Goal: Information Seeking & Learning: Learn about a topic

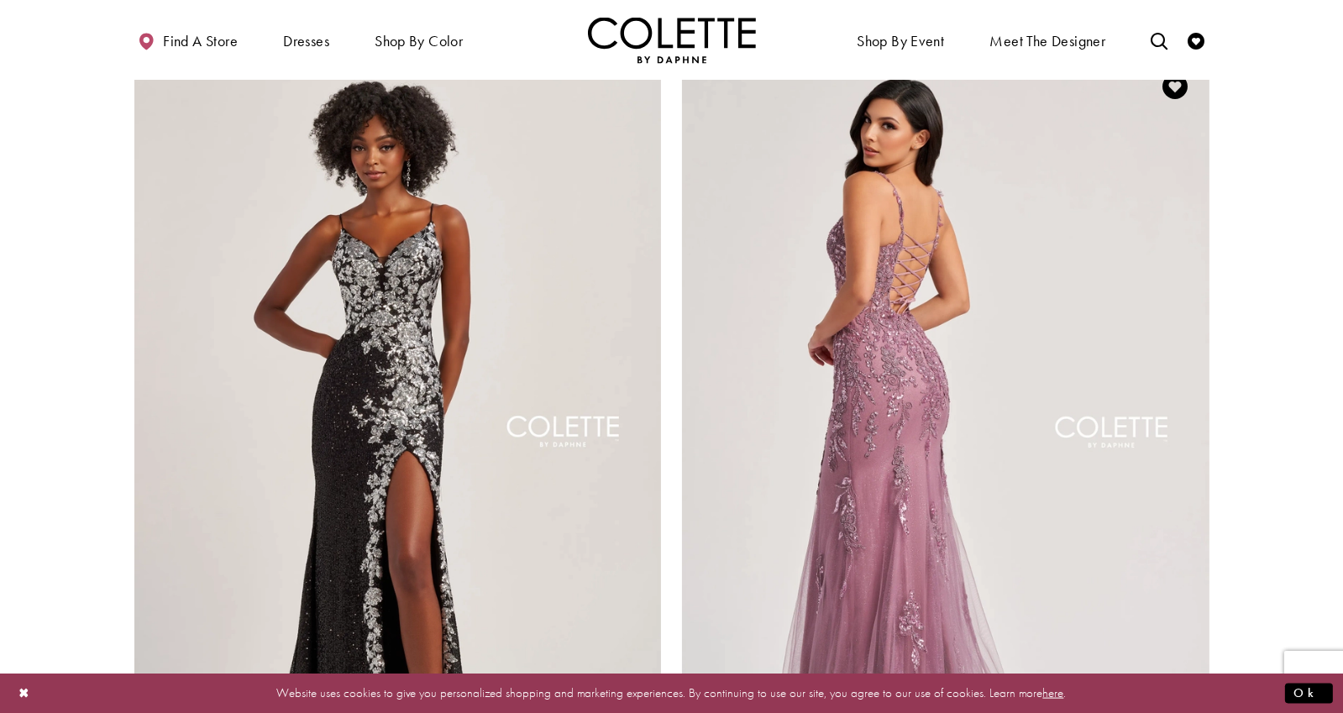
scroll to position [2518, 0]
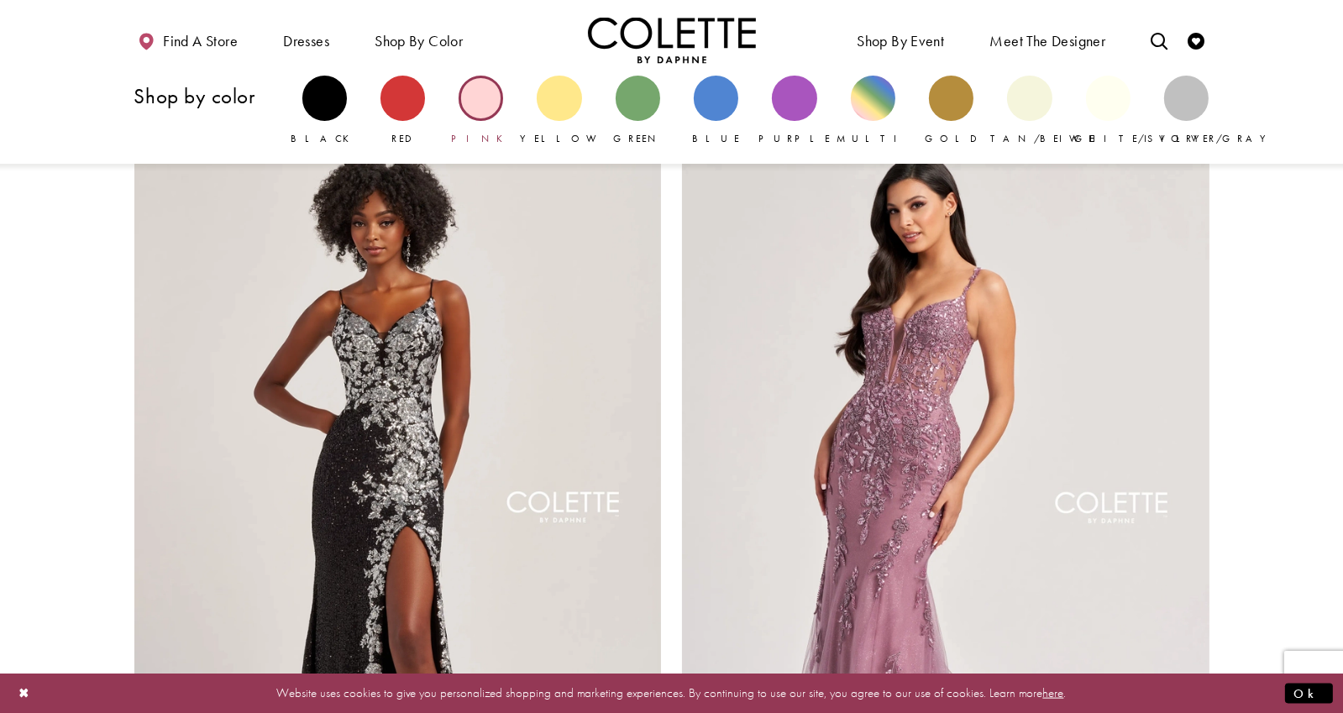
click at [482, 112] on div "Primary block" at bounding box center [481, 98] width 45 height 45
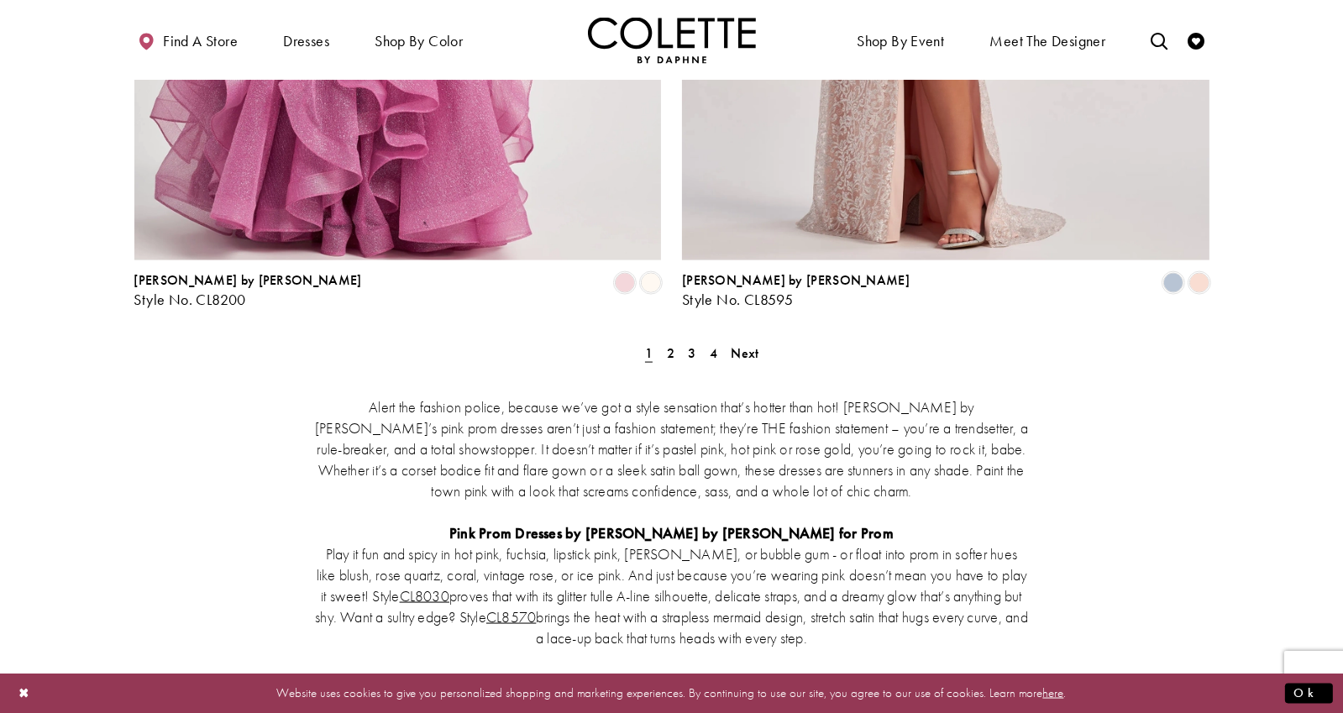
scroll to position [3022, 0]
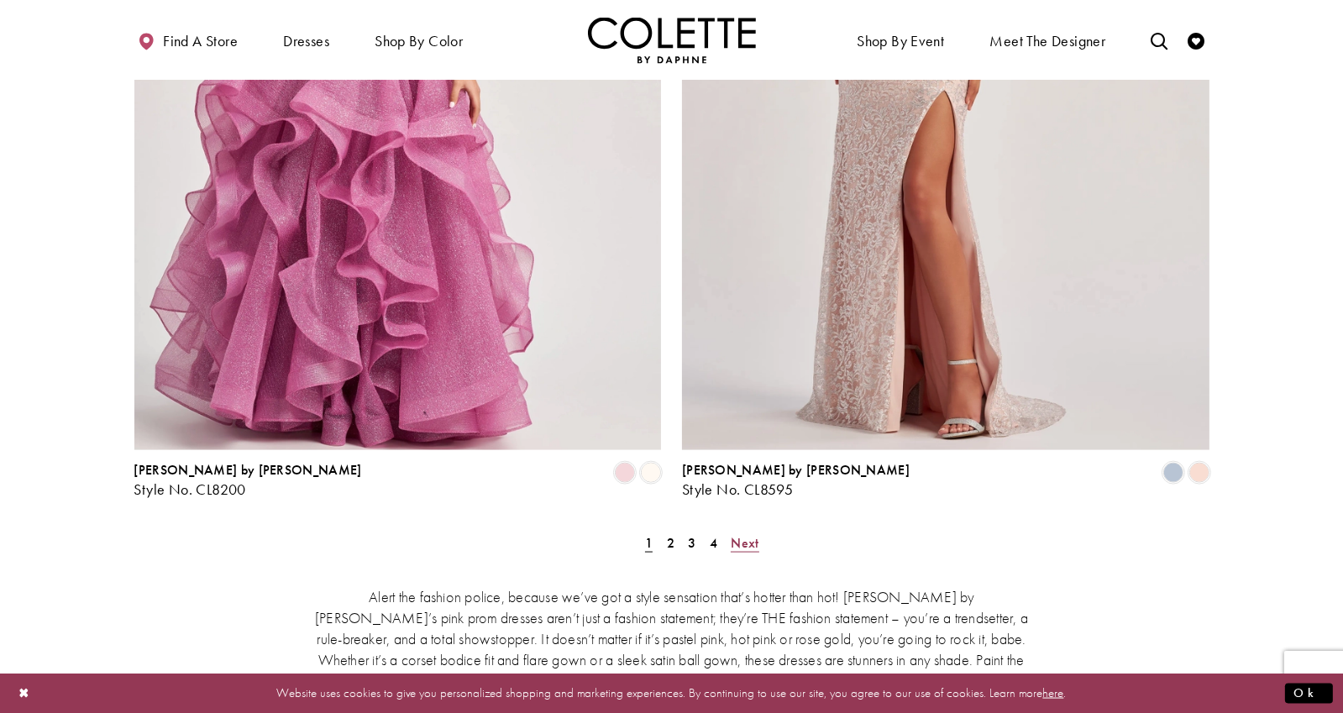
click at [736, 534] on span "Next" at bounding box center [745, 543] width 28 height 18
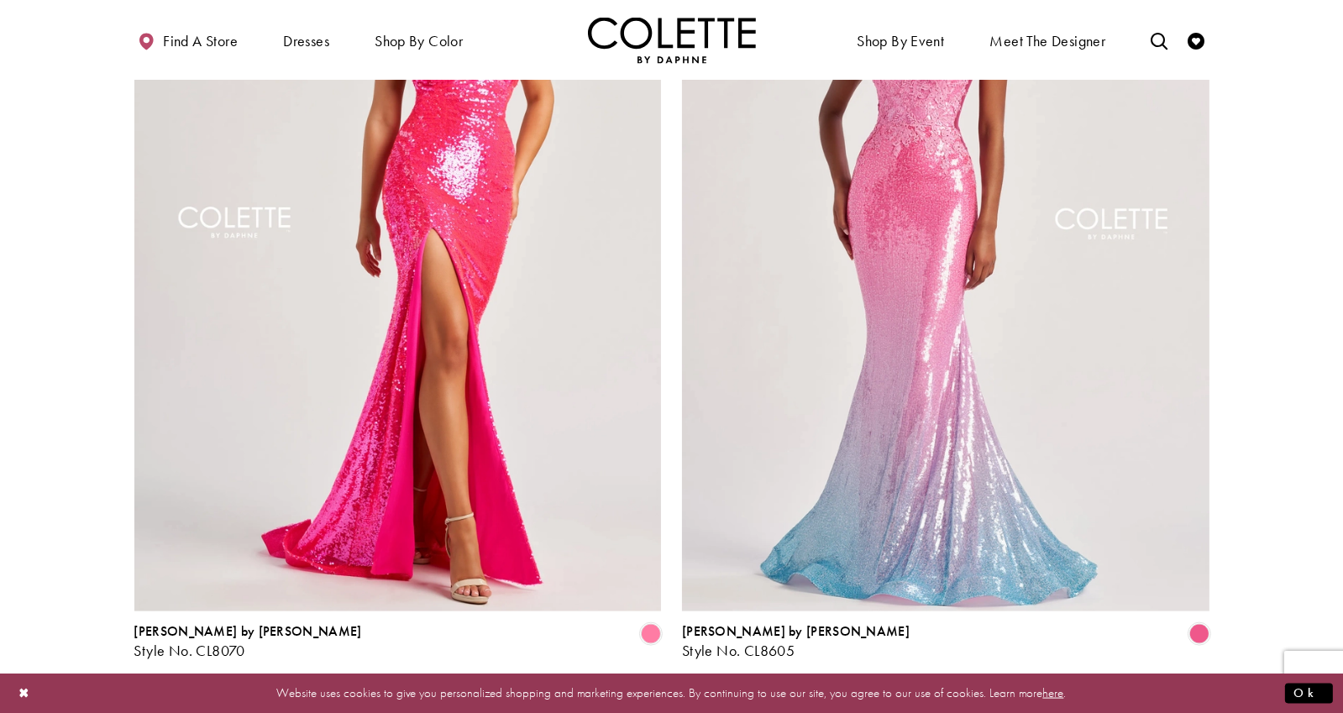
scroll to position [3197, 0]
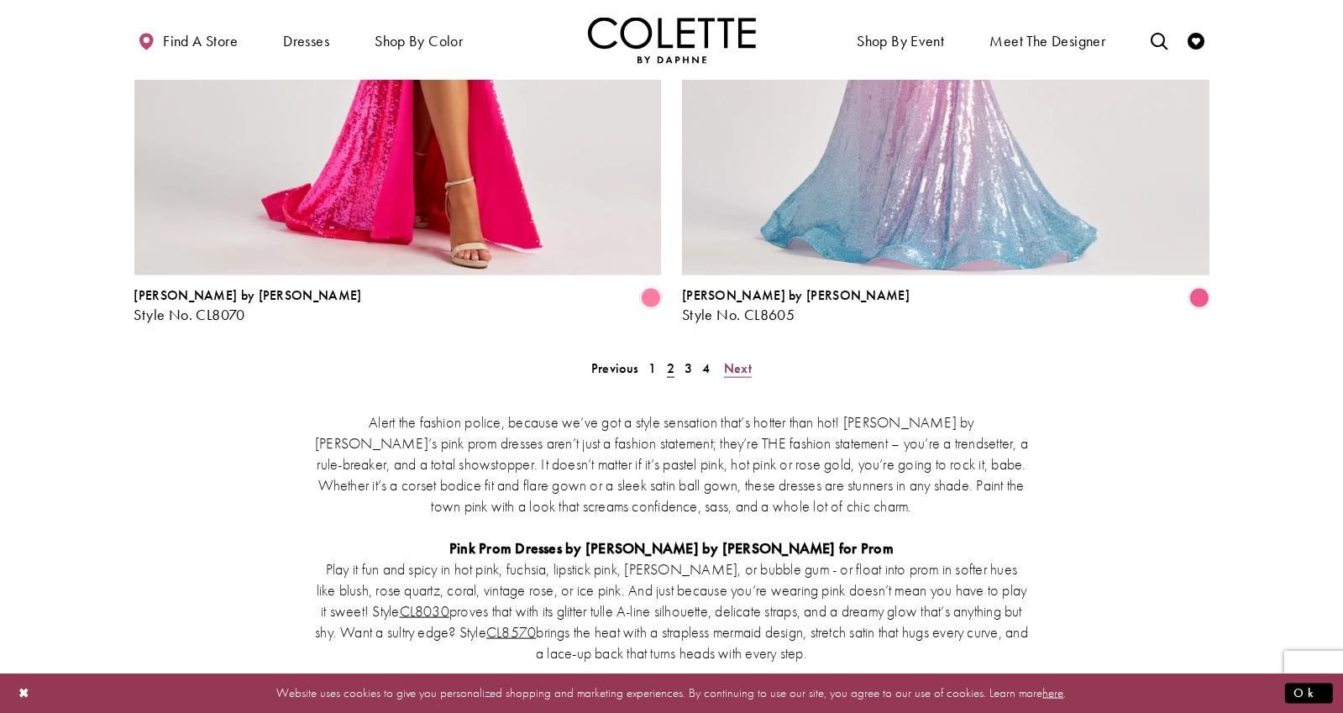
click at [723, 356] on link "Next" at bounding box center [738, 368] width 38 height 24
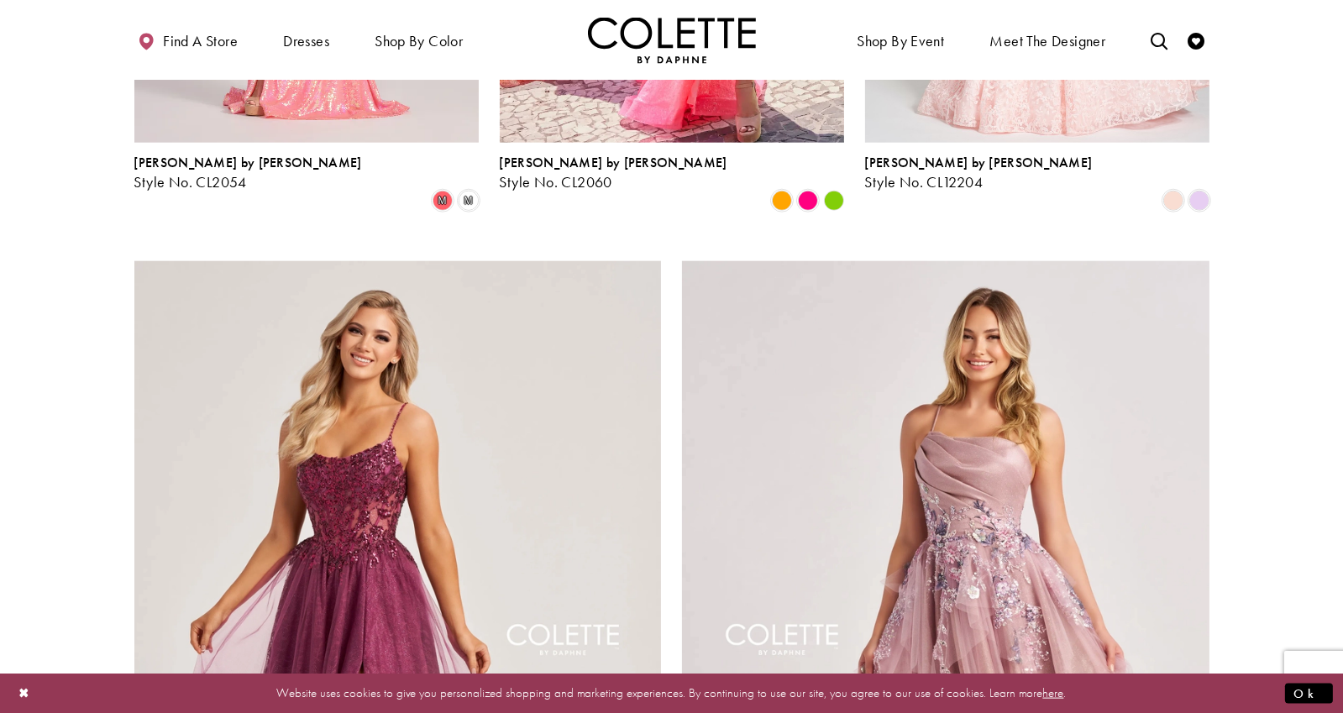
scroll to position [2441, 0]
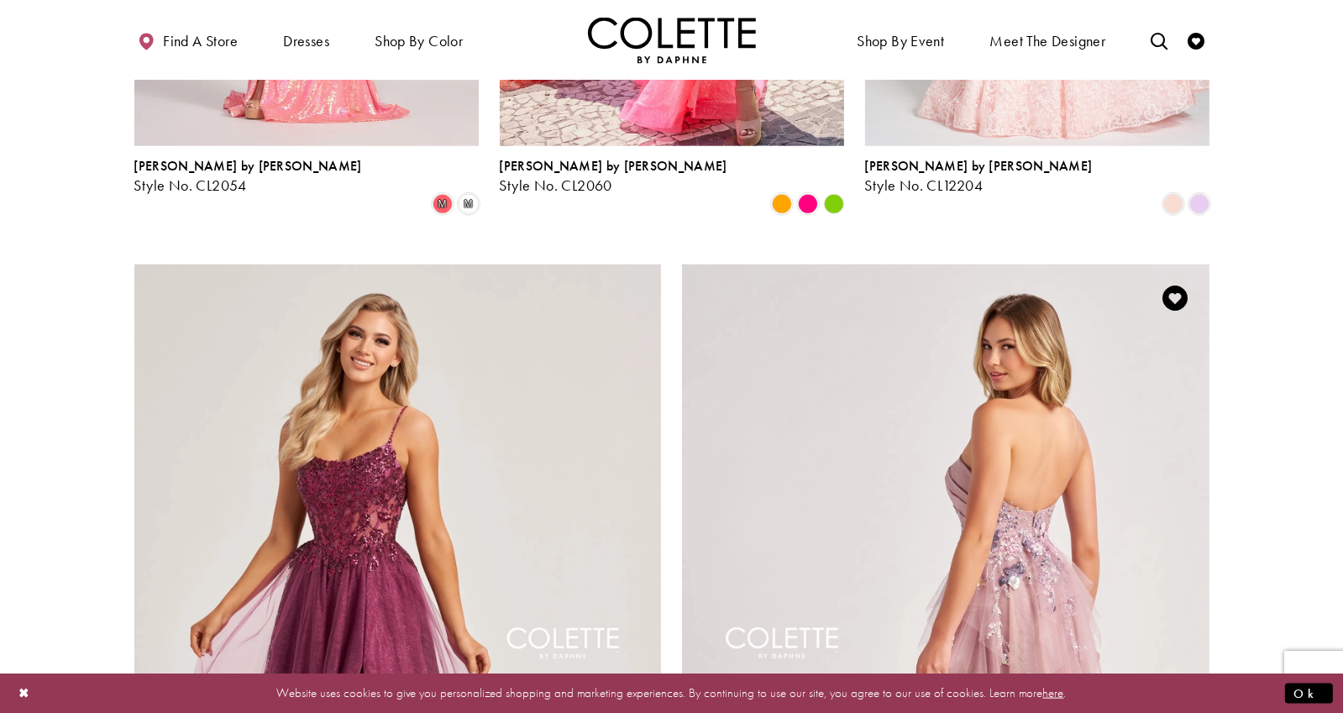
click at [1034, 421] on img "Visit Colette by Daphne Style No. CL8400 Page" at bounding box center [945, 648] width 527 height 767
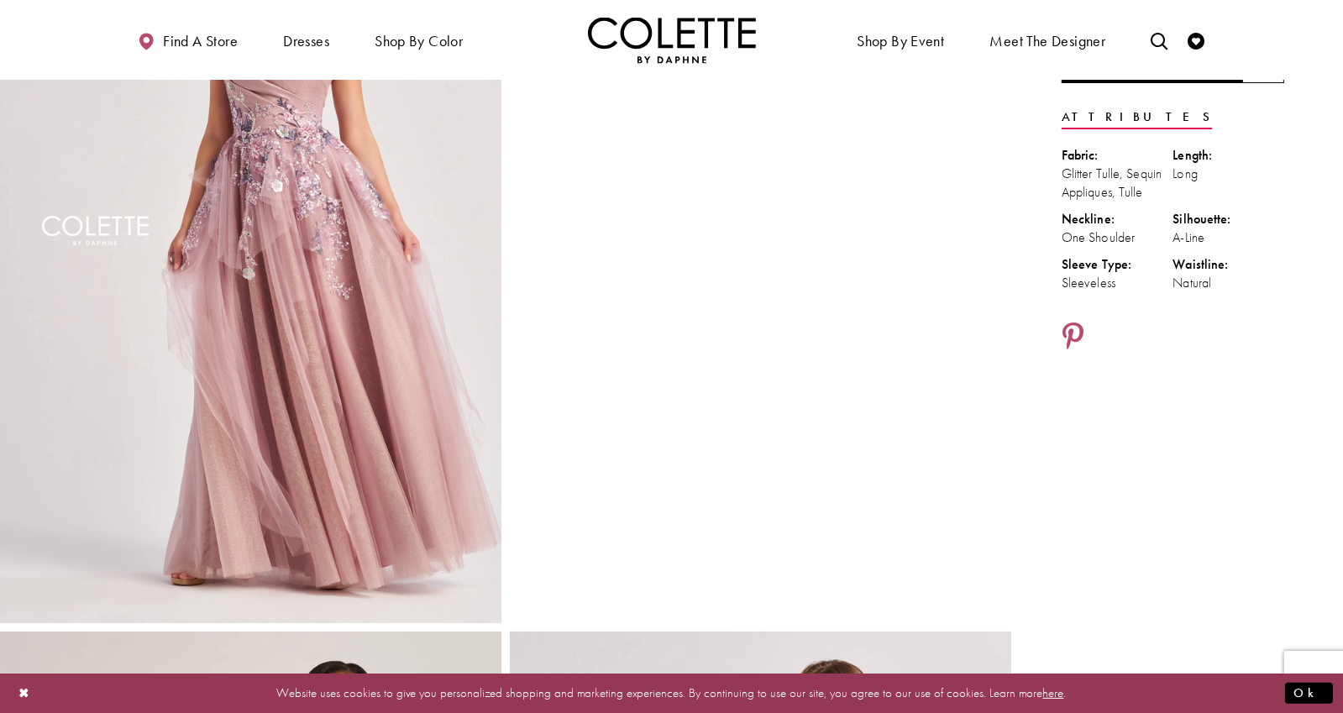
scroll to position [252, 0]
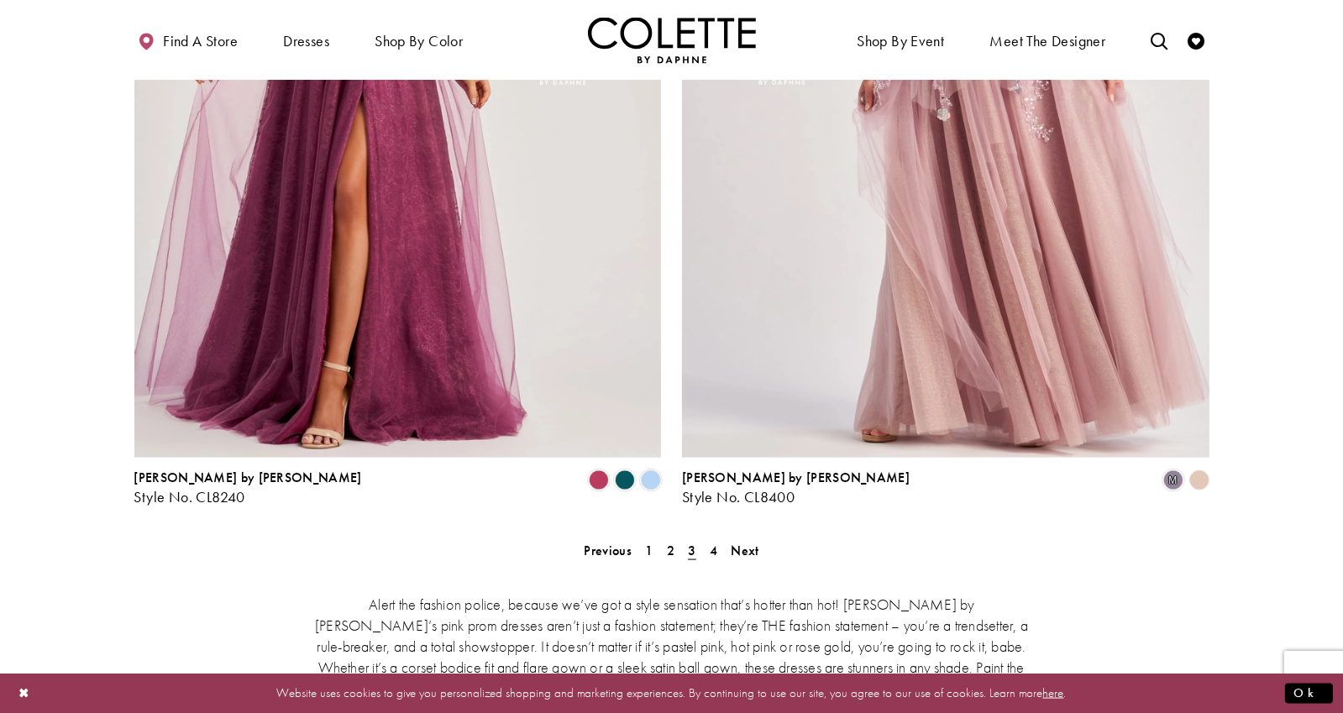
scroll to position [3197, 0]
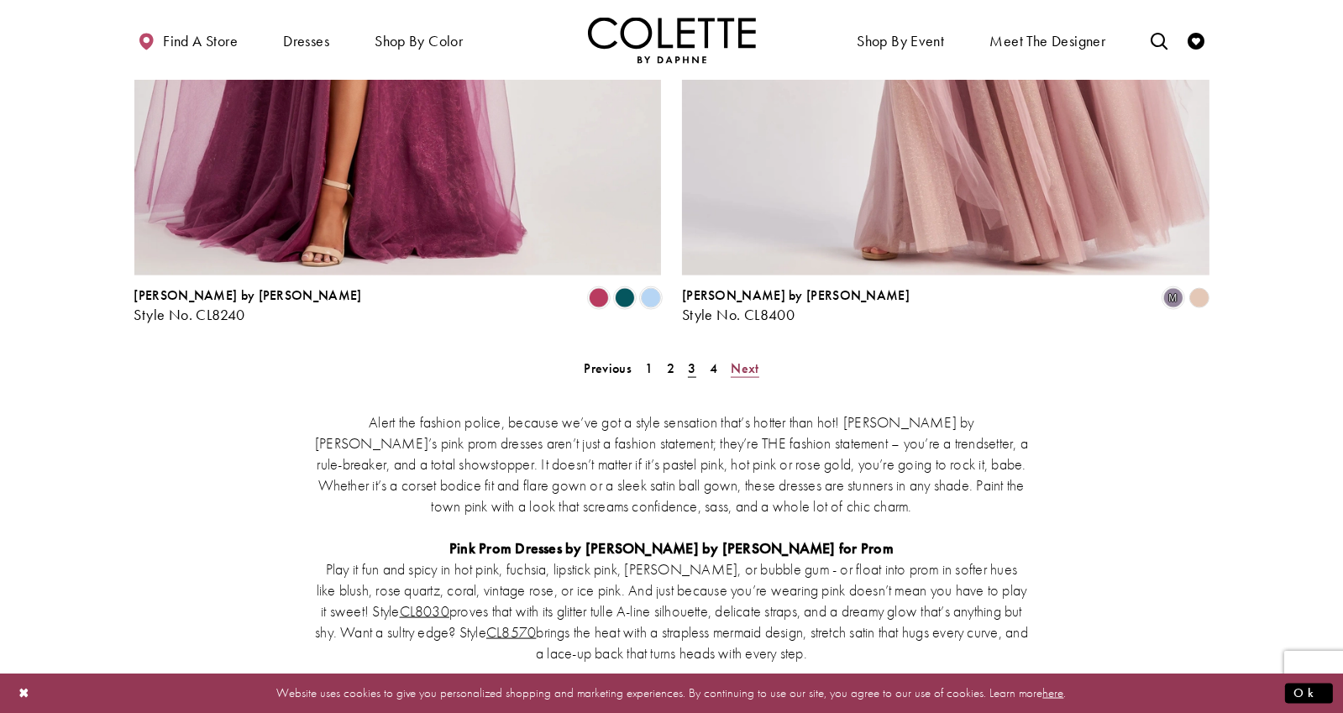
click at [747, 359] on span "Next" at bounding box center [745, 368] width 28 height 18
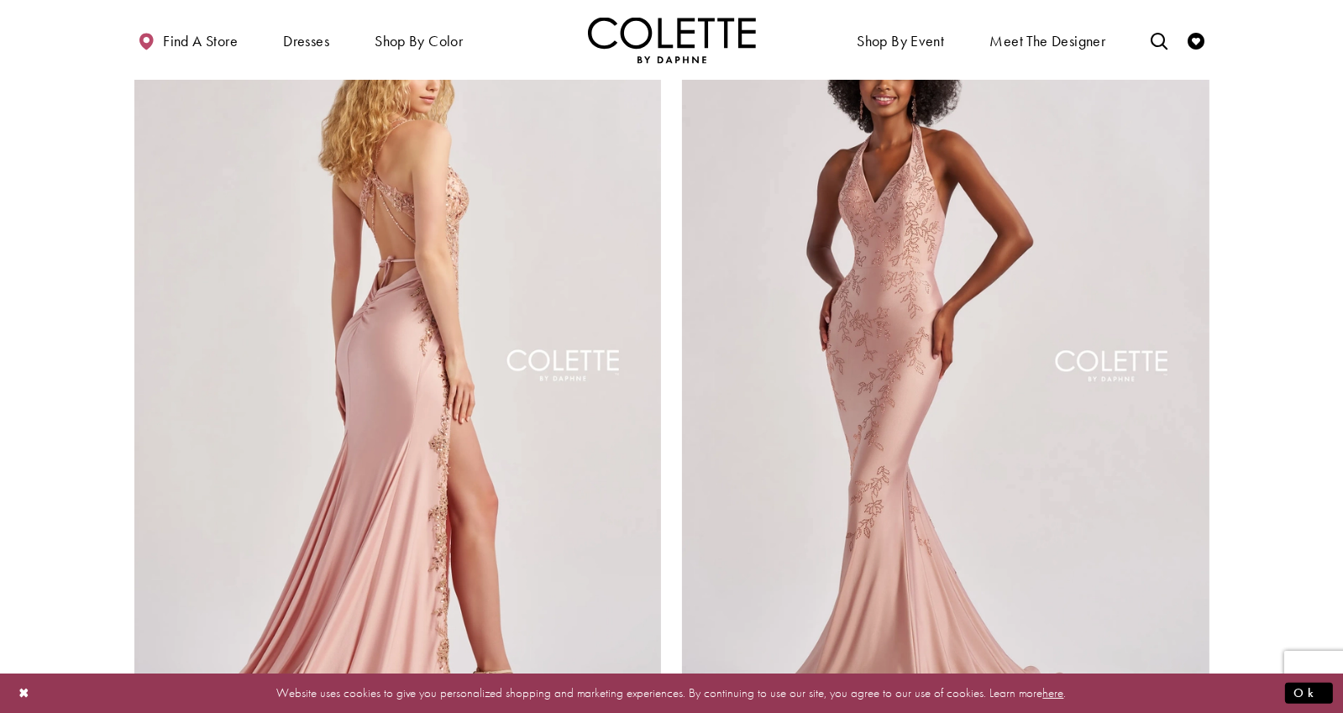
scroll to position [6, 0]
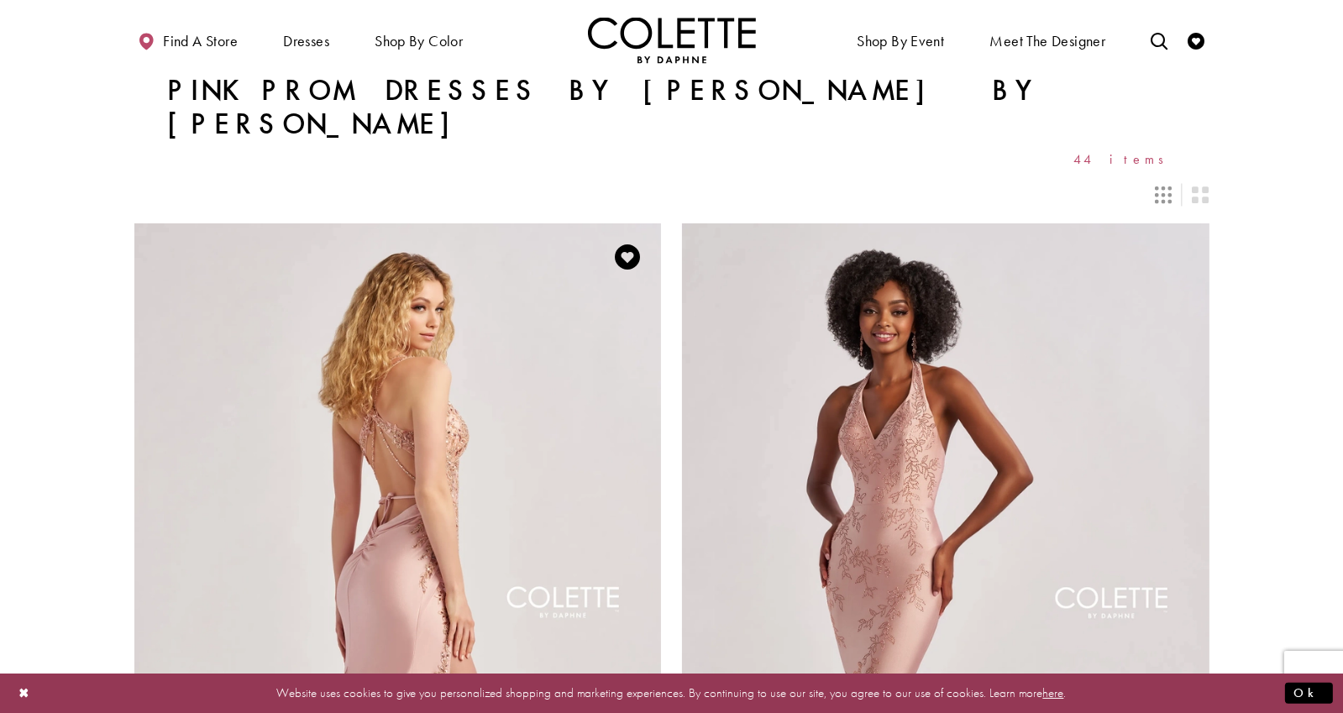
click at [510, 360] on img "Visit Colette by Daphne Style No. CL8535 Page" at bounding box center [397, 606] width 527 height 767
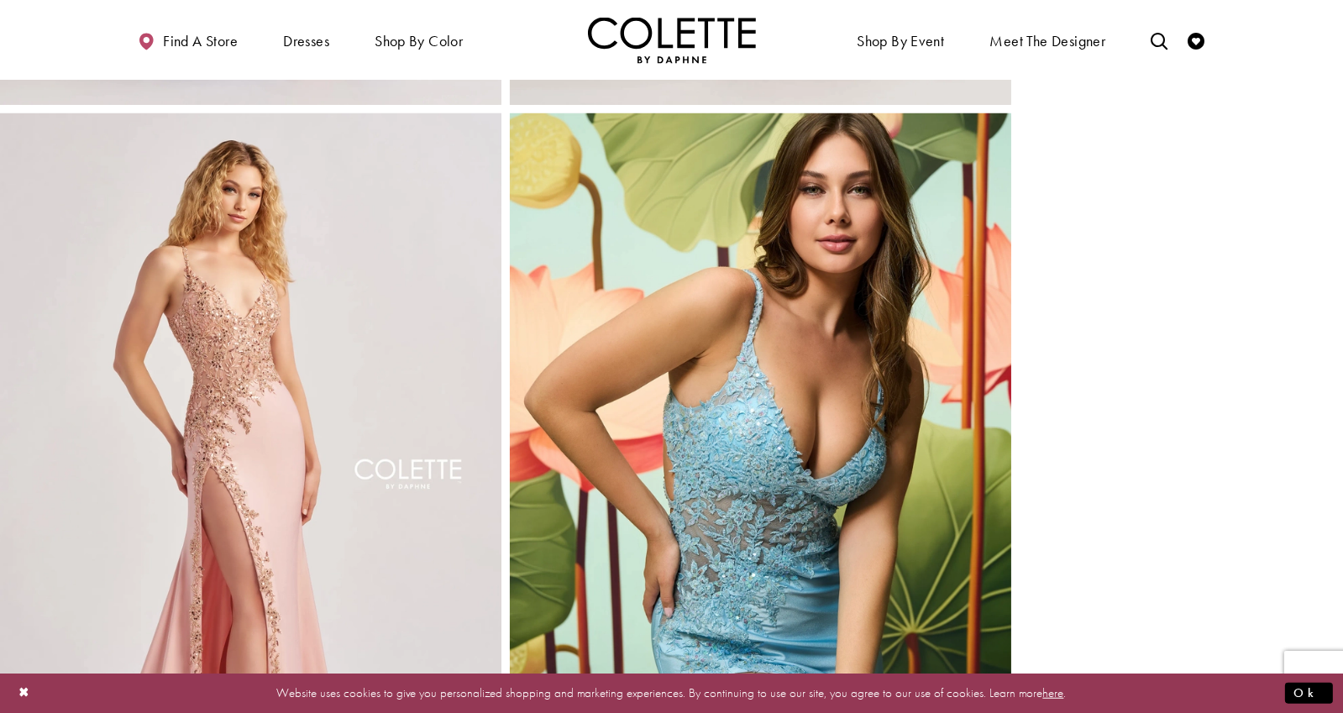
scroll to position [1679, 0]
